Goal: Task Accomplishment & Management: Manage account settings

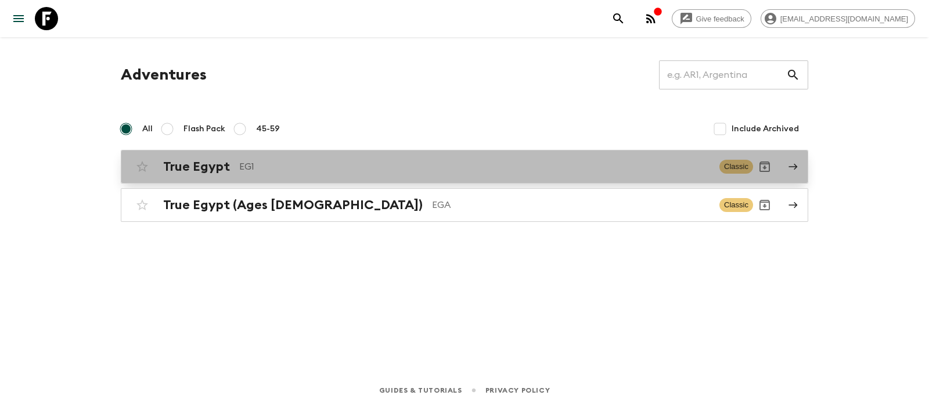
click at [196, 163] on h2 "True Egypt" at bounding box center [196, 166] width 67 height 15
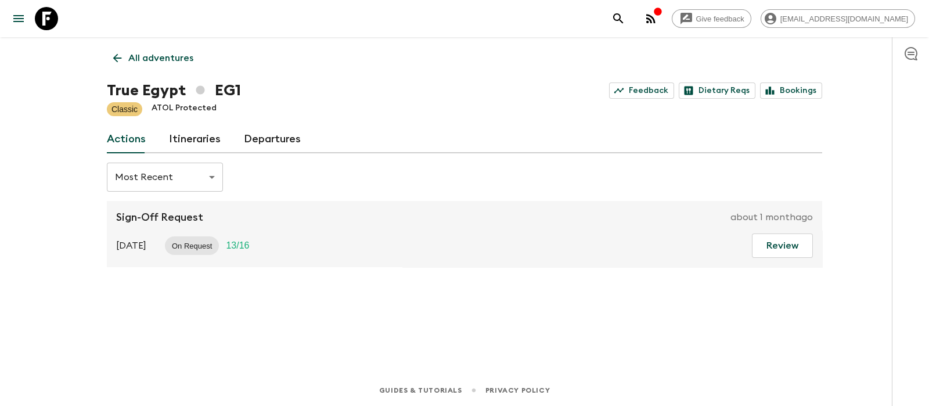
click at [261, 140] on link "Departures" at bounding box center [272, 139] width 57 height 28
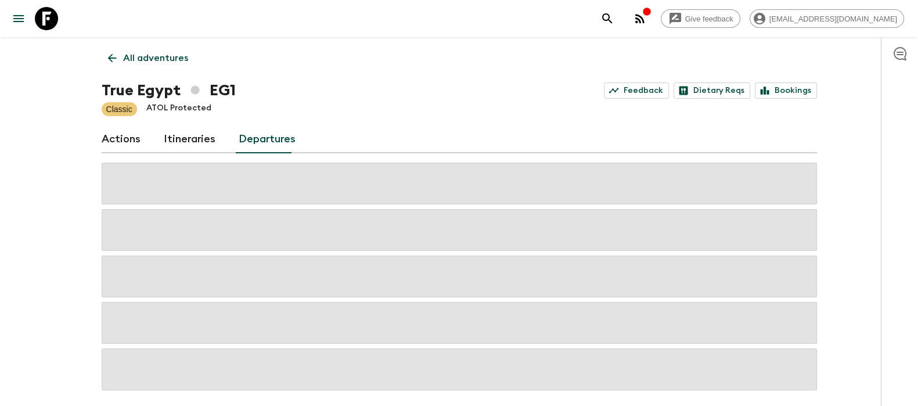
click at [122, 139] on link "Actions" at bounding box center [121, 139] width 39 height 28
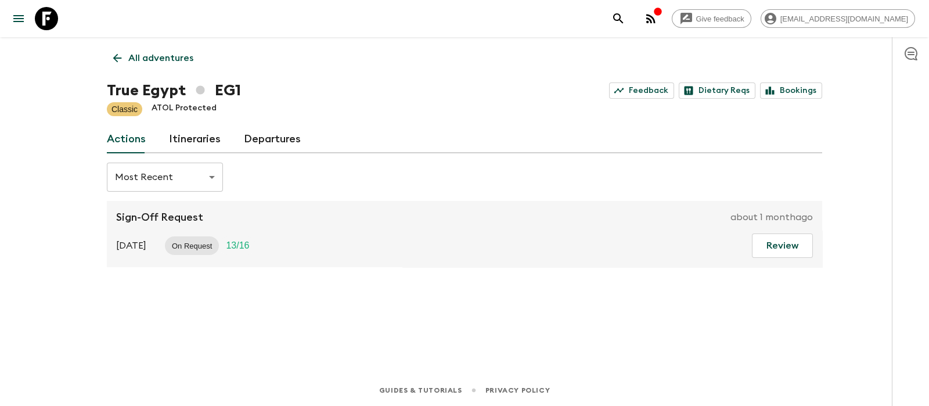
click at [489, 243] on div "[DATE] On Request 13 / 16 Review" at bounding box center [464, 245] width 697 height 24
click at [155, 219] on p "Sign-Off Request" at bounding box center [159, 217] width 87 height 14
click at [171, 224] on div "Sign-Off Request about [DATE] [DATE] On Request 13 / 16 Review" at bounding box center [464, 234] width 715 height 66
click at [171, 219] on p "Sign-Off Request" at bounding box center [159, 217] width 87 height 14
click at [760, 241] on button "Review" at bounding box center [782, 245] width 61 height 24
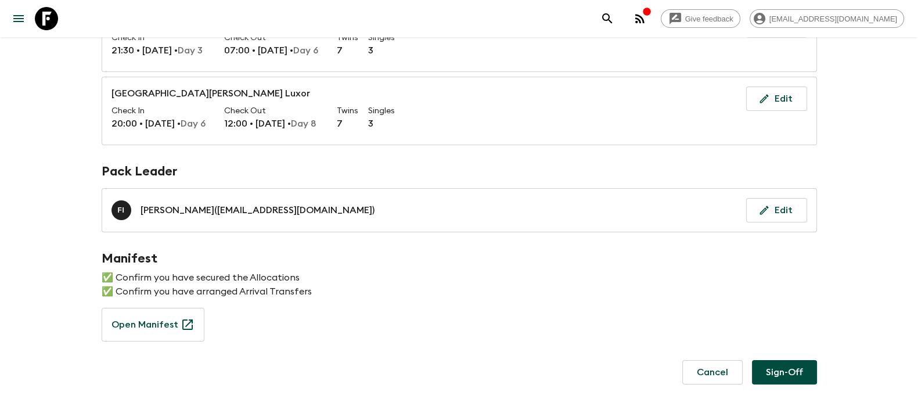
scroll to position [251, 0]
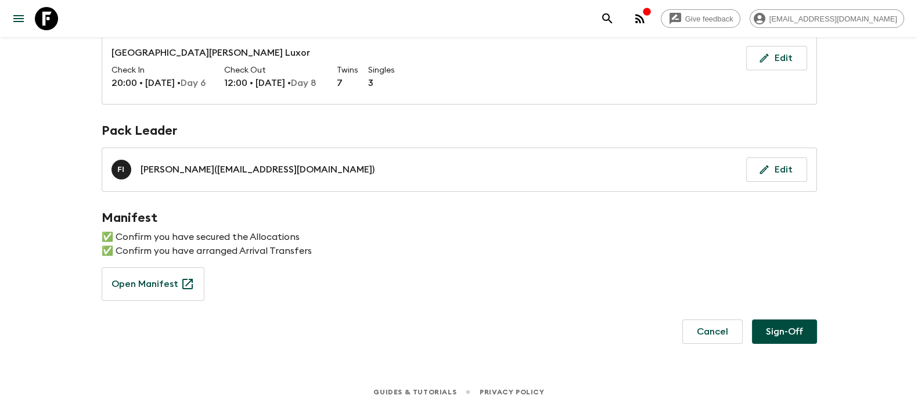
drag, startPoint x: 336, startPoint y: 251, endPoint x: 572, endPoint y: 266, distance: 236.1
click at [344, 250] on p "✅ Confirm you have arranged Arrival Transfers" at bounding box center [459, 251] width 715 height 14
click at [816, 325] on button "Sign-Off" at bounding box center [784, 331] width 65 height 24
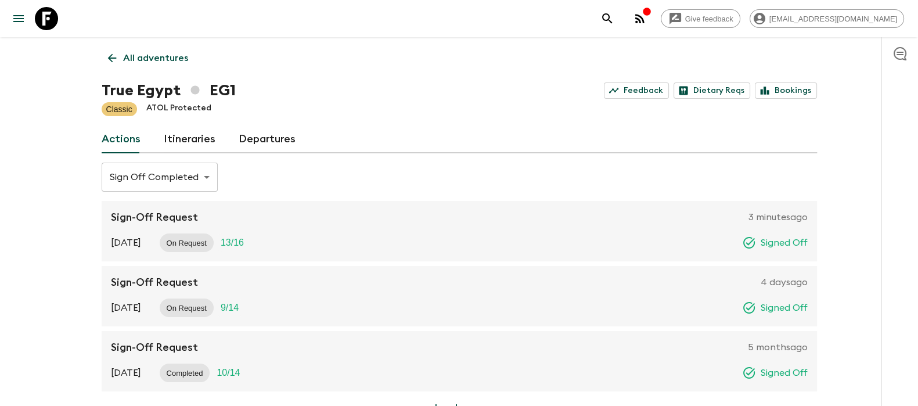
click at [191, 132] on link "Itineraries" at bounding box center [190, 139] width 52 height 28
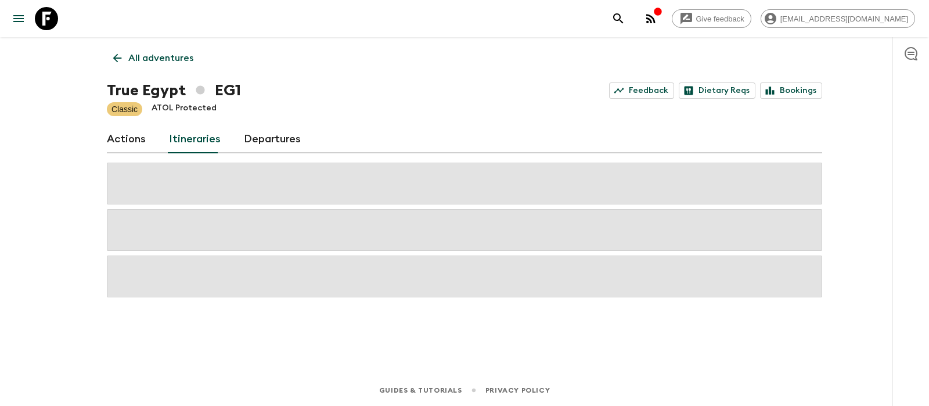
click at [291, 143] on link "Departures" at bounding box center [272, 139] width 57 height 28
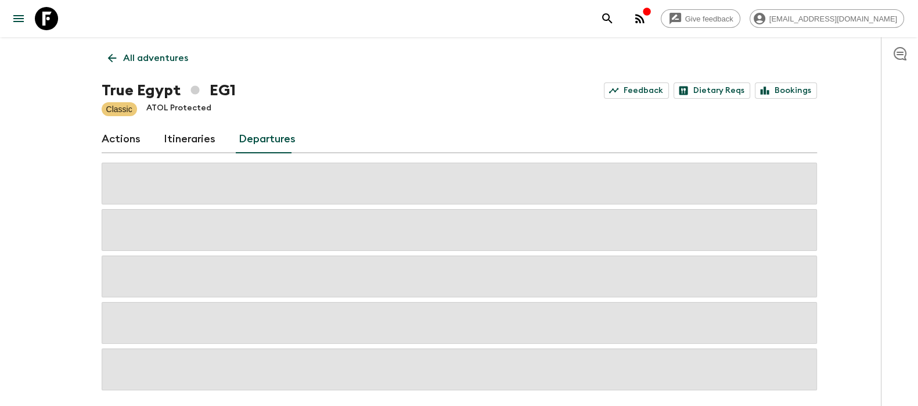
drag, startPoint x: 109, startPoint y: 157, endPoint x: 117, endPoint y: 149, distance: 11.1
click at [117, 149] on div "All adventures True Egypt EG1 Feedback Dietary Reqs Bookings Classic ATOL Prote…" at bounding box center [459, 213] width 743 height 353
click at [128, 142] on link "Actions" at bounding box center [121, 139] width 39 height 28
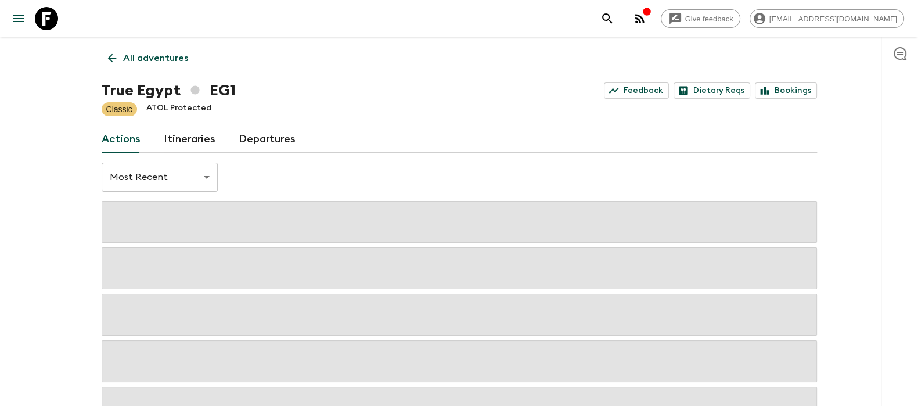
click at [270, 136] on link "Departures" at bounding box center [267, 139] width 57 height 28
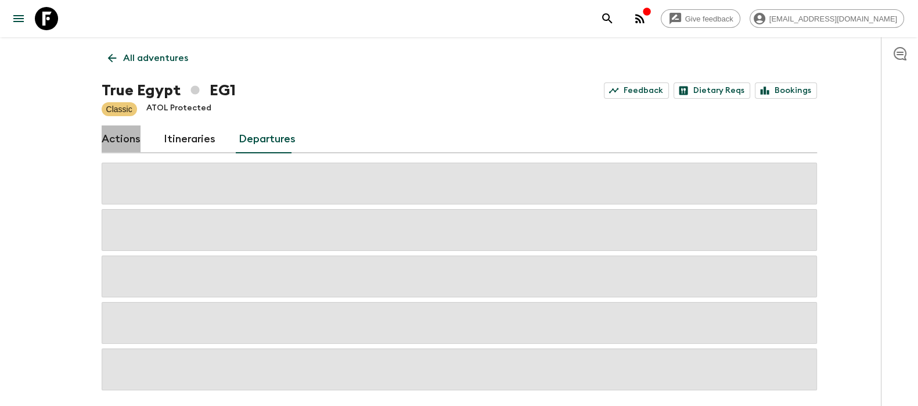
click at [121, 142] on link "Actions" at bounding box center [121, 139] width 39 height 28
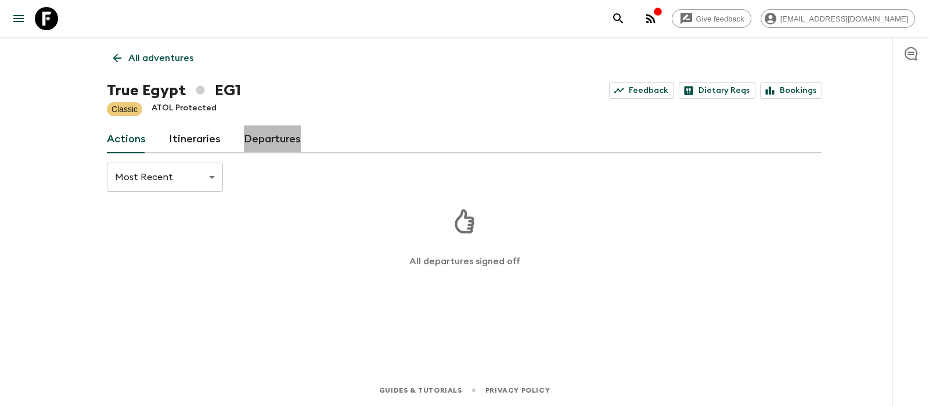
click at [259, 135] on link "Departures" at bounding box center [272, 139] width 57 height 28
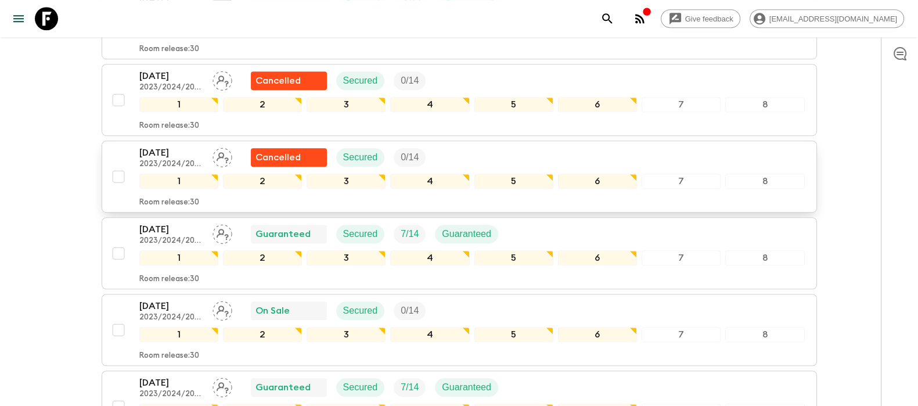
scroll to position [952, 0]
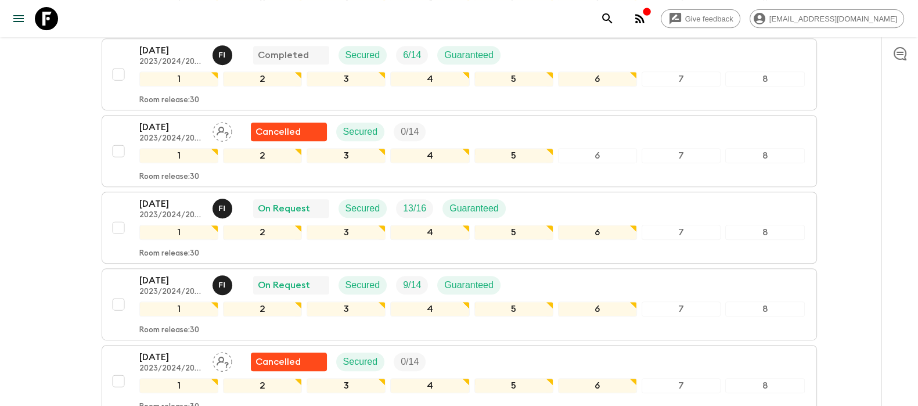
scroll to position [734, 0]
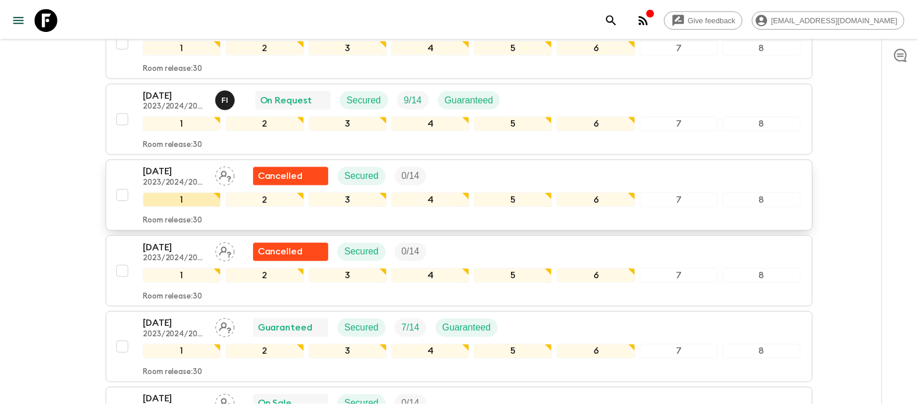
scroll to position [879, 0]
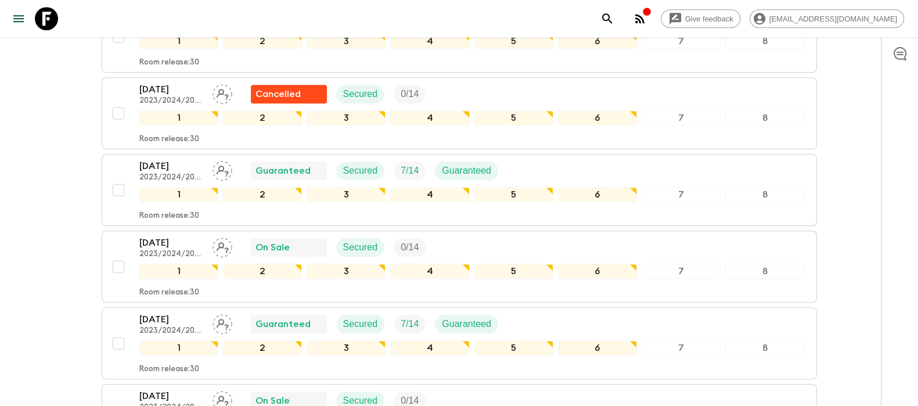
scroll to position [1024, 0]
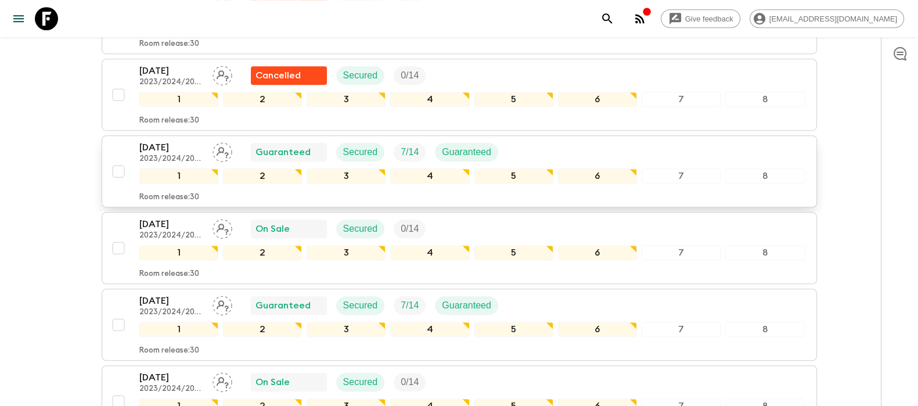
click at [170, 146] on p "[DATE]" at bounding box center [171, 147] width 64 height 14
